Goal: Task Accomplishment & Management: Complete application form

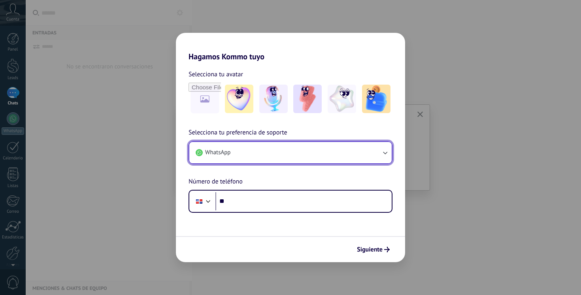
click at [305, 156] on button "WhatsApp" at bounding box center [290, 152] width 202 height 21
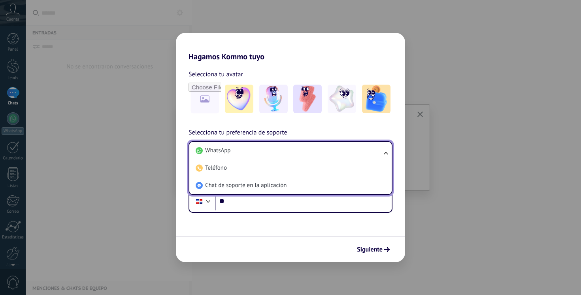
click at [305, 156] on li "WhatsApp" at bounding box center [288, 150] width 193 height 17
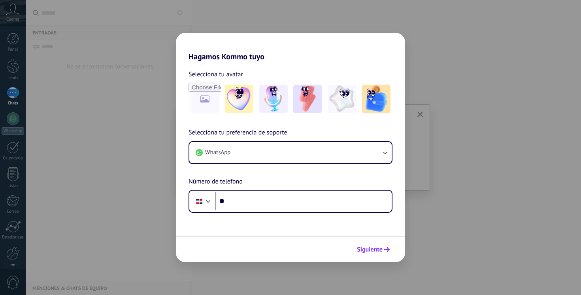
click at [363, 250] on span "Siguiente" at bounding box center [370, 250] width 26 height 6
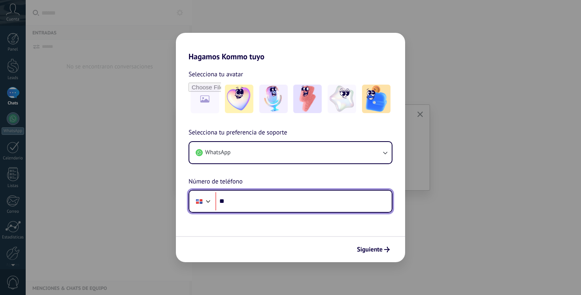
click at [296, 202] on input "**" at bounding box center [303, 201] width 176 height 18
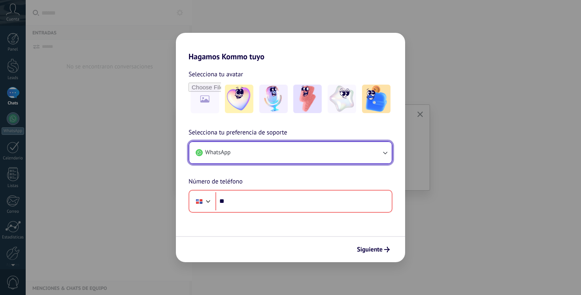
click at [293, 161] on button "WhatsApp" at bounding box center [290, 152] width 202 height 21
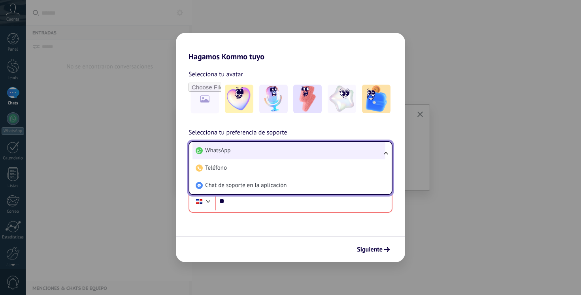
click at [292, 152] on li "WhatsApp" at bounding box center [288, 150] width 193 height 17
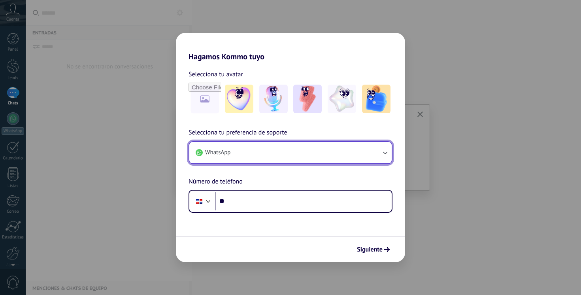
click at [281, 155] on button "WhatsApp" at bounding box center [290, 152] width 202 height 21
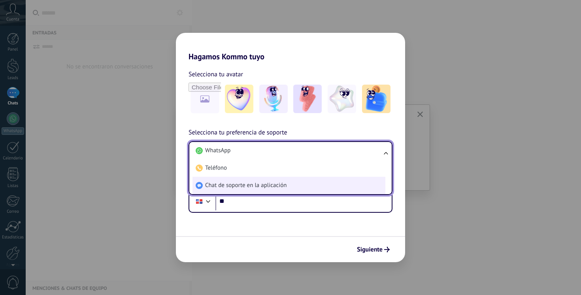
click at [256, 187] on span "Chat de soporte en la aplicación" at bounding box center [245, 185] width 81 height 8
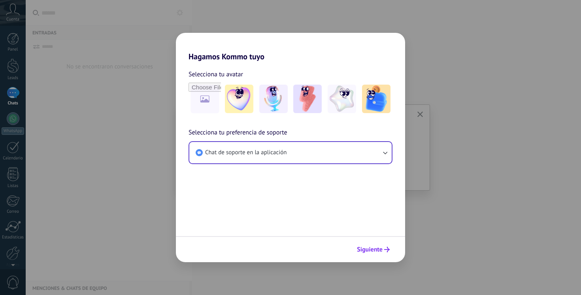
click at [364, 249] on span "Siguiente" at bounding box center [370, 250] width 26 height 6
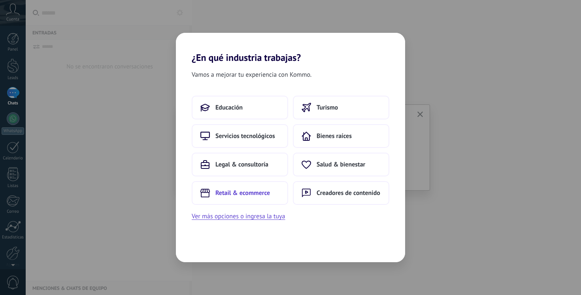
click at [241, 191] on span "Retail & ecommerce" at bounding box center [242, 193] width 55 height 8
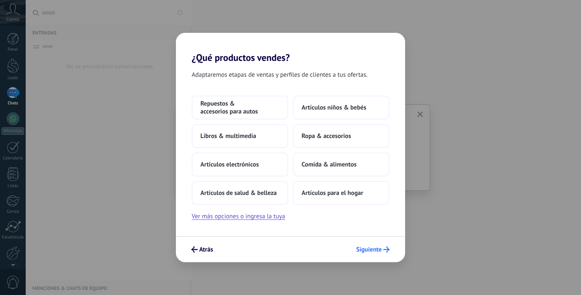
click at [369, 249] on span "Siguiente" at bounding box center [369, 250] width 26 height 6
click at [352, 192] on span "Artículos para el hogar" at bounding box center [333, 193] width 62 height 8
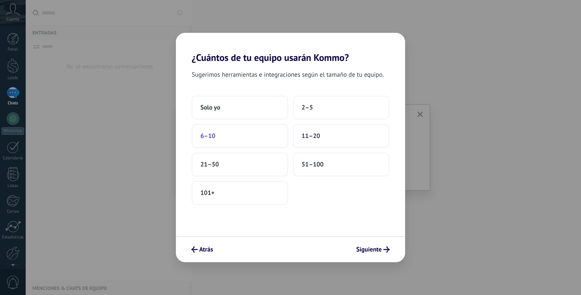
click at [249, 141] on button "6–10" at bounding box center [240, 136] width 96 height 24
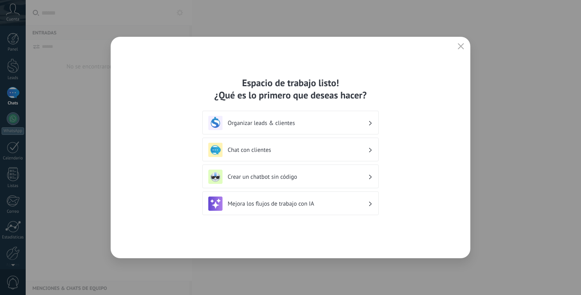
click at [322, 126] on h3 "Organizar leads & clientes" at bounding box center [298, 123] width 140 height 8
click at [339, 124] on h3 "Organizar leads & clientes" at bounding box center [298, 123] width 140 height 8
click at [269, 120] on h3 "Organizar leads & clientes" at bounding box center [298, 123] width 140 height 8
click at [363, 123] on h3 "Organizar leads & clientes" at bounding box center [298, 123] width 140 height 8
click at [458, 46] on icon "button" at bounding box center [461, 46] width 6 height 6
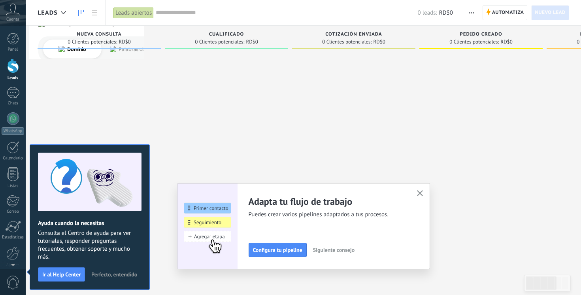
click at [8, 15] on icon at bounding box center [13, 10] width 14 height 12
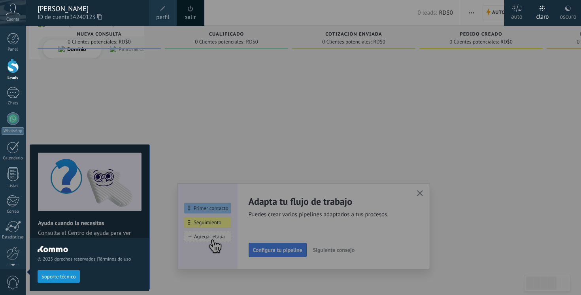
click at [190, 13] on link "salir" at bounding box center [190, 17] width 11 height 9
